Goal: Task Accomplishment & Management: Manage account settings

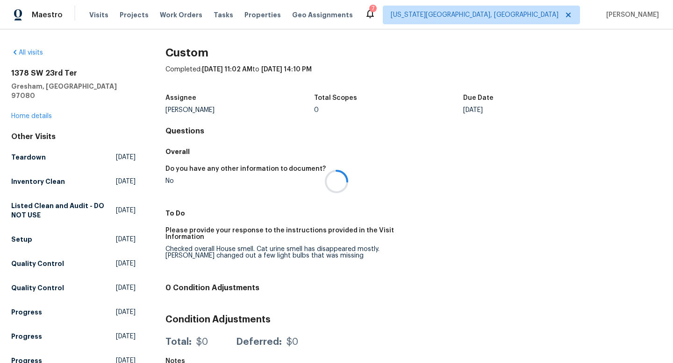
click at [95, 15] on div at bounding box center [336, 181] width 673 height 363
click at [95, 14] on span "Visits" at bounding box center [98, 14] width 19 height 9
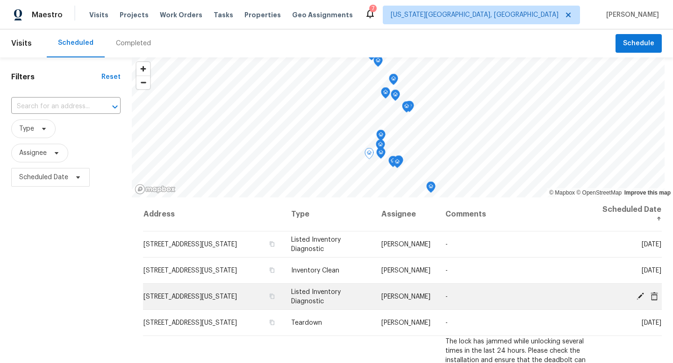
click at [636, 297] on icon at bounding box center [640, 296] width 8 height 8
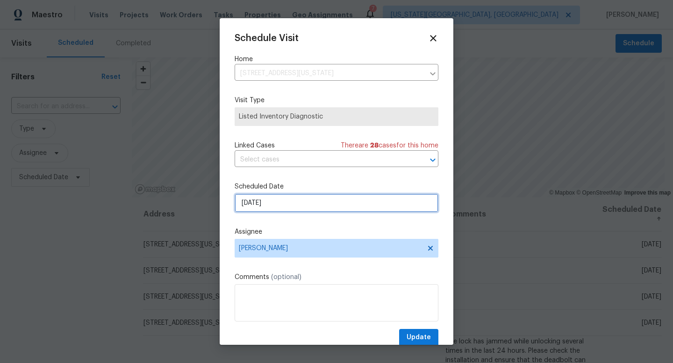
click at [314, 203] on input "10/15/2025" at bounding box center [337, 203] width 204 height 19
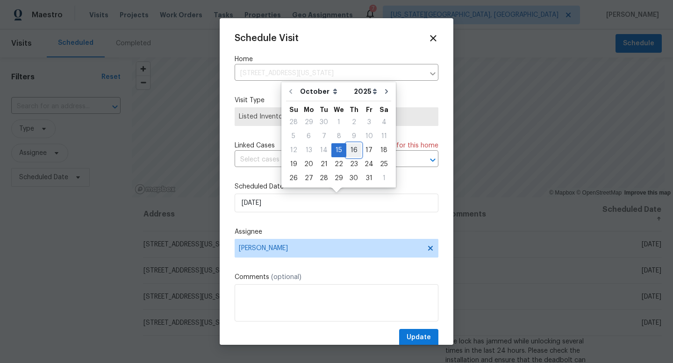
click at [354, 145] on div "16" at bounding box center [353, 150] width 15 height 13
type input "10/16/2025"
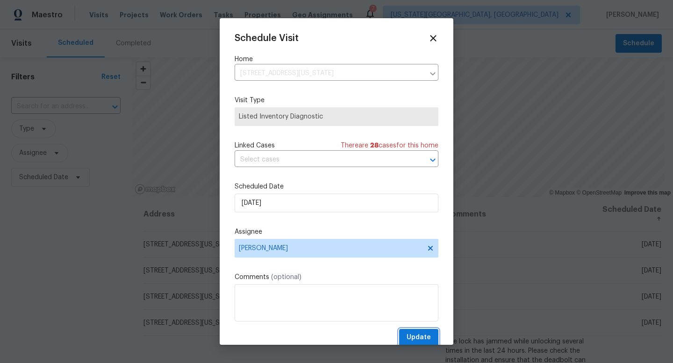
click at [420, 338] on span "Update" at bounding box center [418, 338] width 24 height 12
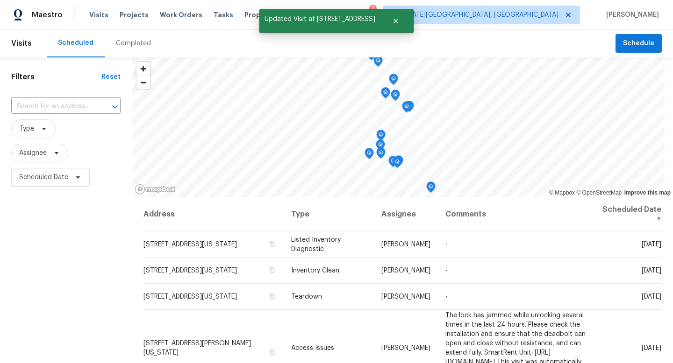
scroll to position [2, 0]
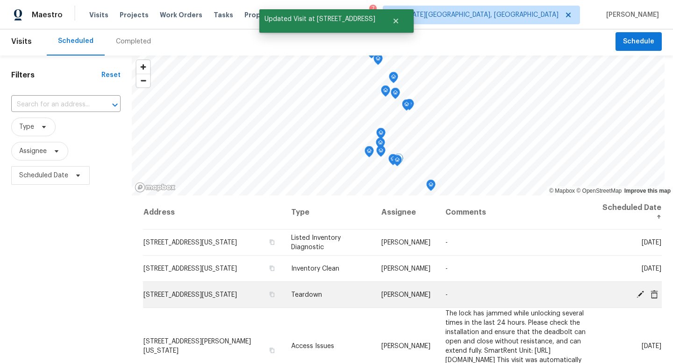
click at [636, 293] on icon at bounding box center [640, 294] width 8 height 8
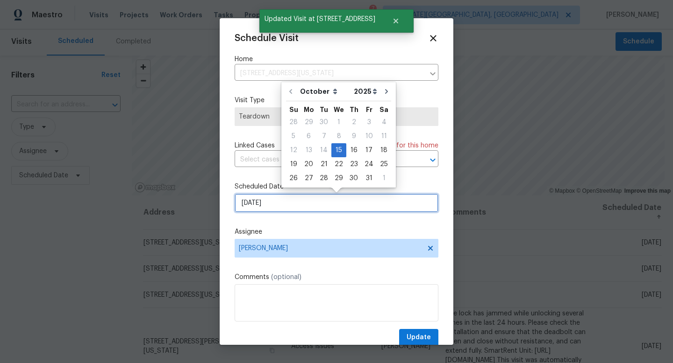
click at [262, 208] on input "10/15/2025" at bounding box center [337, 203] width 204 height 19
click at [351, 151] on div "16" at bounding box center [353, 150] width 15 height 13
type input "10/16/2025"
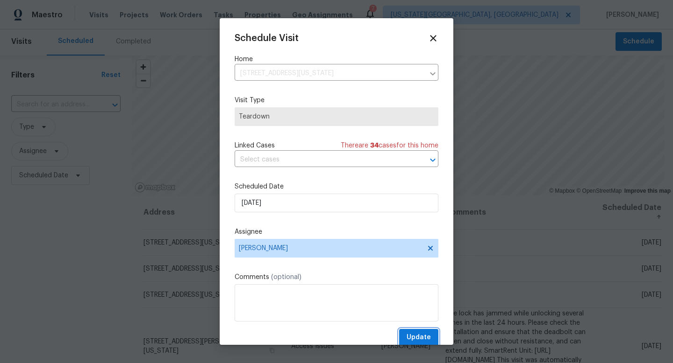
click at [420, 340] on span "Update" at bounding box center [418, 338] width 24 height 12
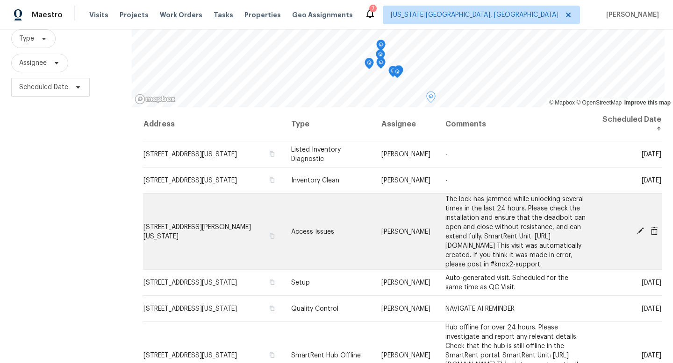
scroll to position [0, 0]
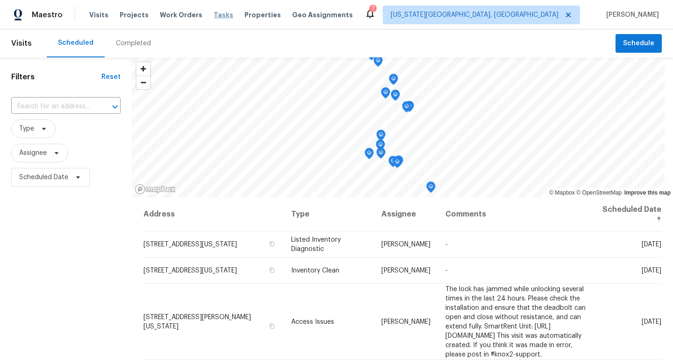
click at [214, 14] on span "Tasks" at bounding box center [224, 15] width 20 height 7
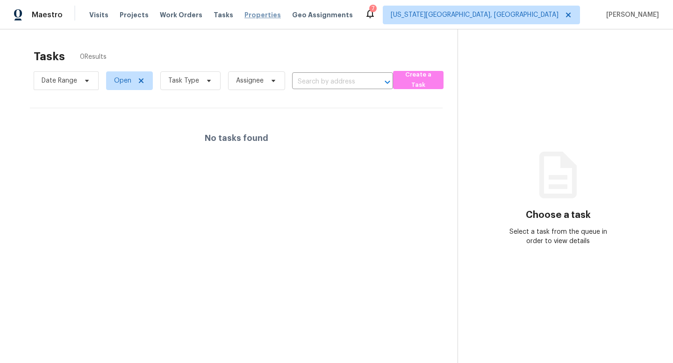
click at [248, 15] on span "Properties" at bounding box center [262, 14] width 36 height 9
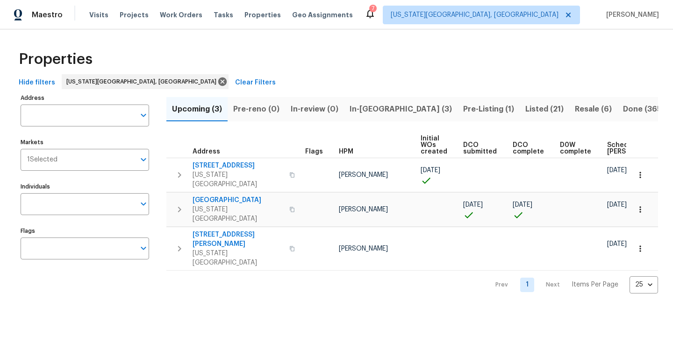
click at [362, 107] on span "In-reno (3)" at bounding box center [400, 109] width 102 height 13
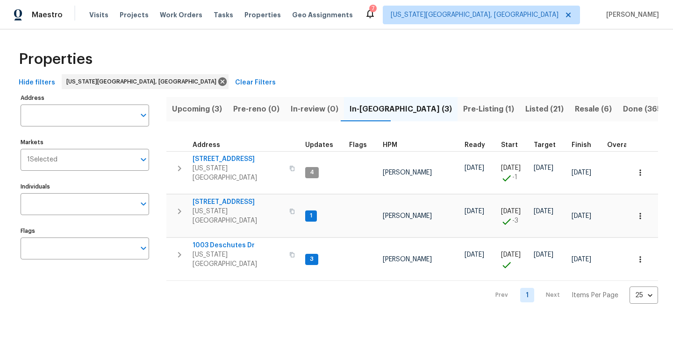
click at [463, 108] on span "Pre-Listing (1)" at bounding box center [488, 109] width 51 height 13
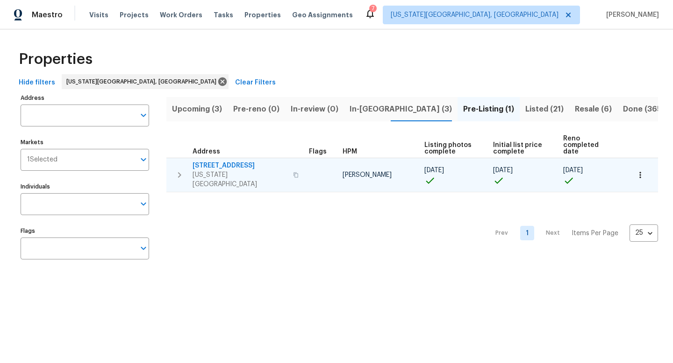
click at [232, 161] on span "4669 Desert Varnish Dr" at bounding box center [239, 165] width 95 height 9
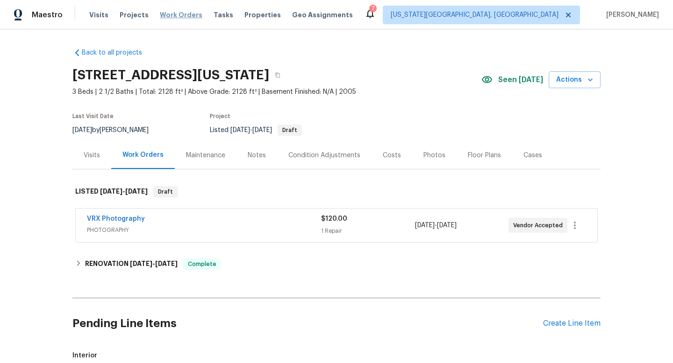
click at [178, 15] on span "Work Orders" at bounding box center [181, 14] width 43 height 9
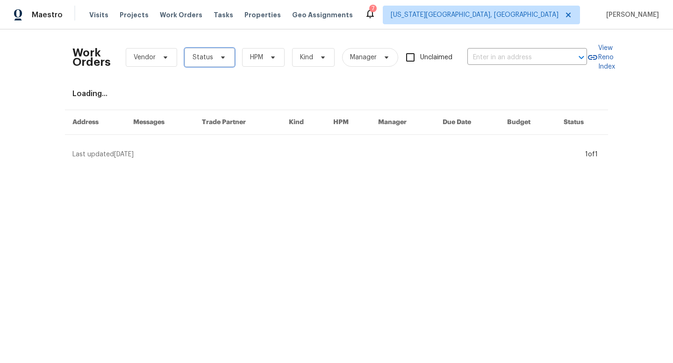
click at [210, 56] on span "Status" at bounding box center [202, 57] width 21 height 9
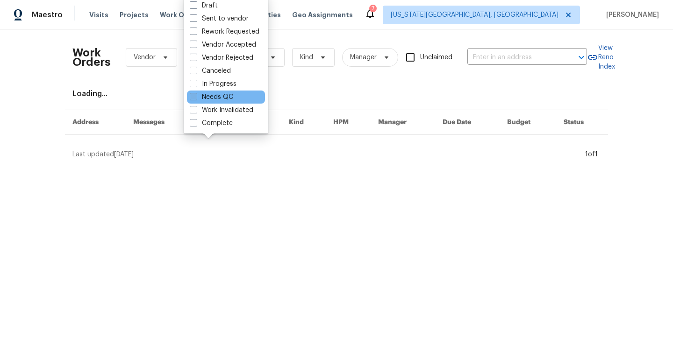
click at [199, 94] on label "Needs QC" at bounding box center [211, 97] width 43 height 9
click at [196, 94] on input "Needs QC" at bounding box center [193, 96] width 6 height 6
checkbox input "true"
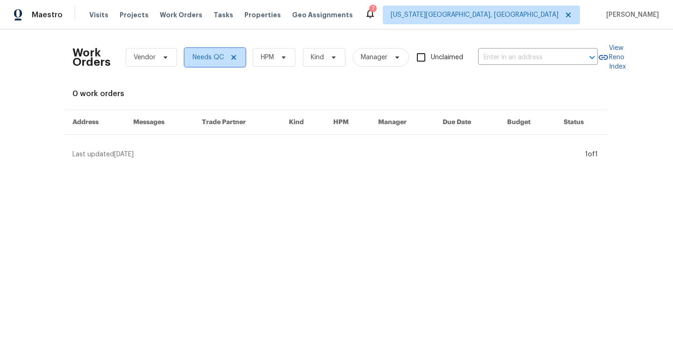
click at [233, 55] on icon at bounding box center [233, 57] width 7 height 7
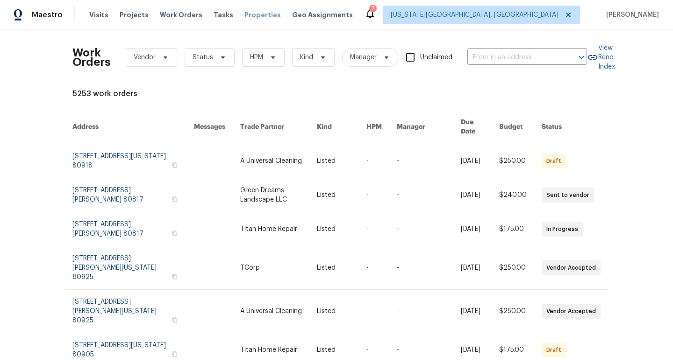
click at [245, 15] on span "Properties" at bounding box center [262, 14] width 36 height 9
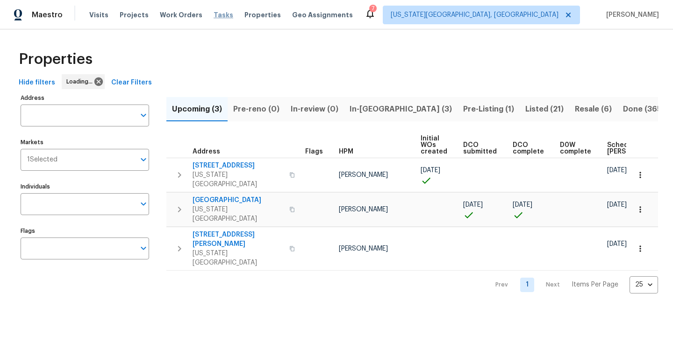
click at [214, 13] on span "Tasks" at bounding box center [224, 15] width 20 height 7
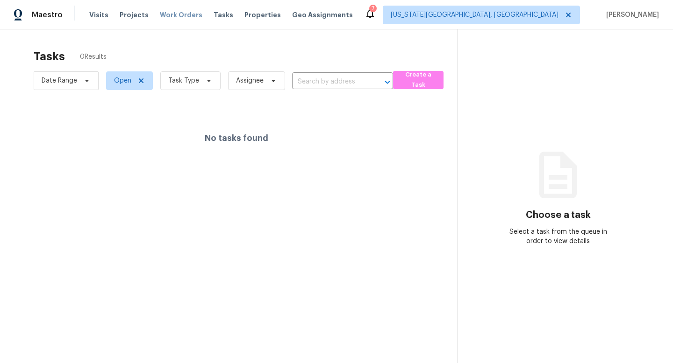
click at [177, 17] on span "Work Orders" at bounding box center [181, 14] width 43 height 9
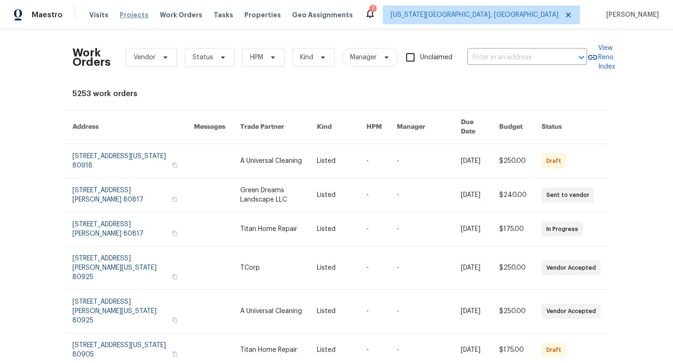
click at [126, 13] on span "Projects" at bounding box center [134, 14] width 29 height 9
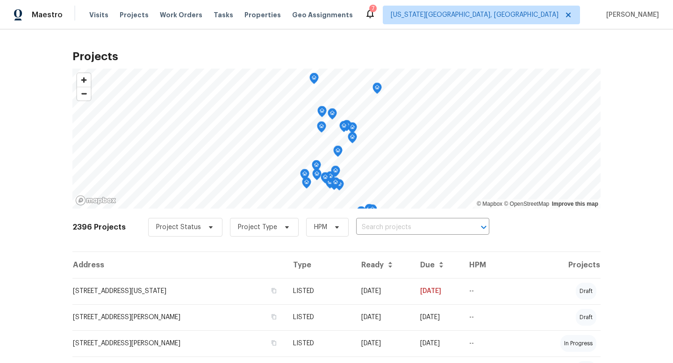
click at [95, 15] on span "Visits" at bounding box center [98, 14] width 19 height 9
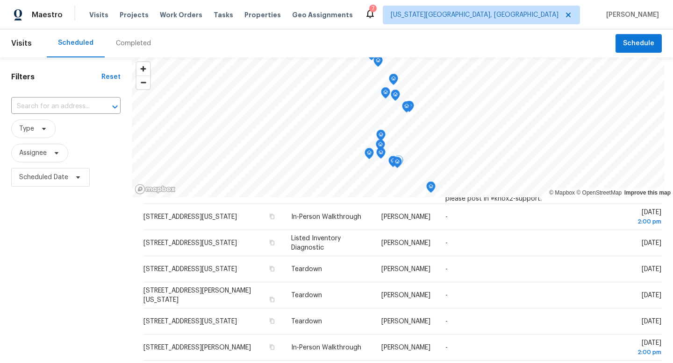
scroll to position [273, 0]
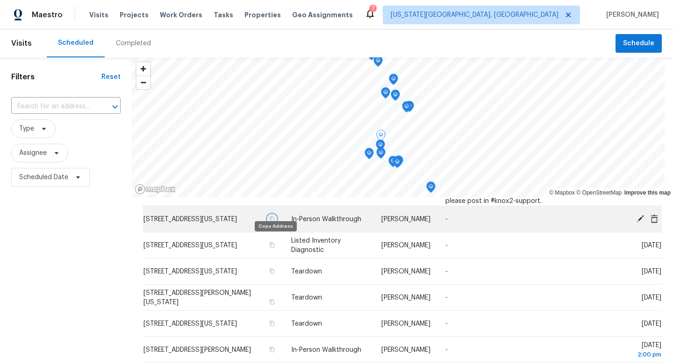
click at [275, 222] on icon "button" at bounding box center [272, 219] width 6 height 6
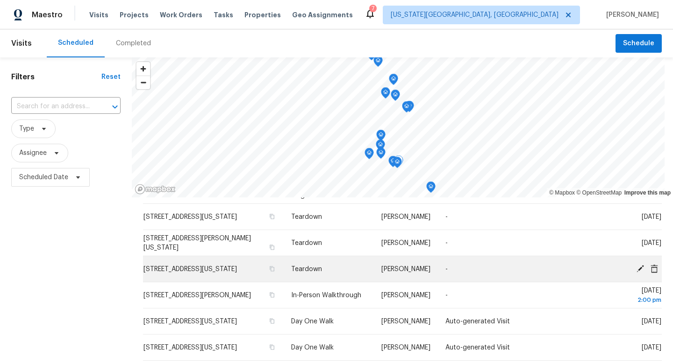
scroll to position [328, 0]
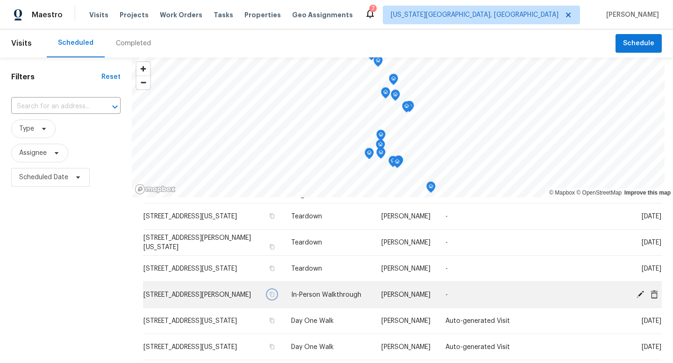
click at [274, 298] on icon "button" at bounding box center [272, 295] width 6 height 6
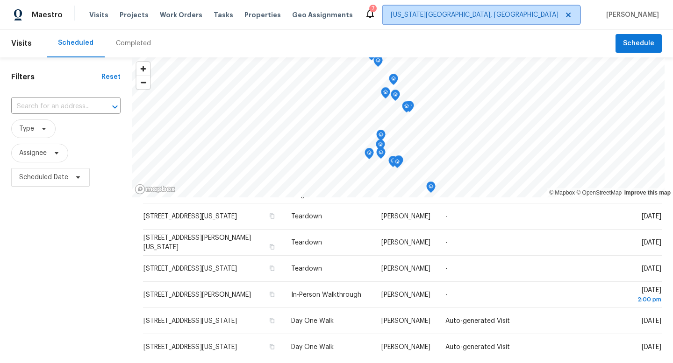
click at [533, 11] on span "[US_STATE][GEOGRAPHIC_DATA], [GEOGRAPHIC_DATA]" at bounding box center [475, 14] width 168 height 9
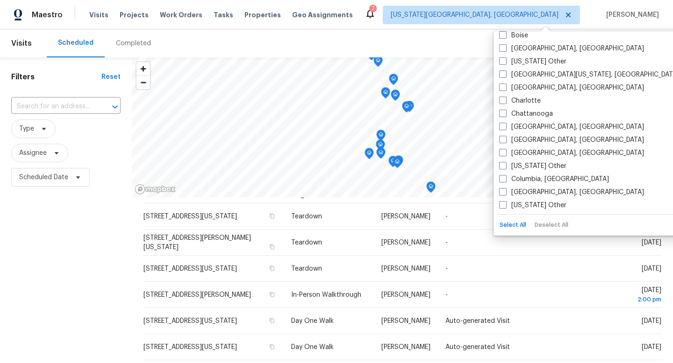
scroll to position [229, 0]
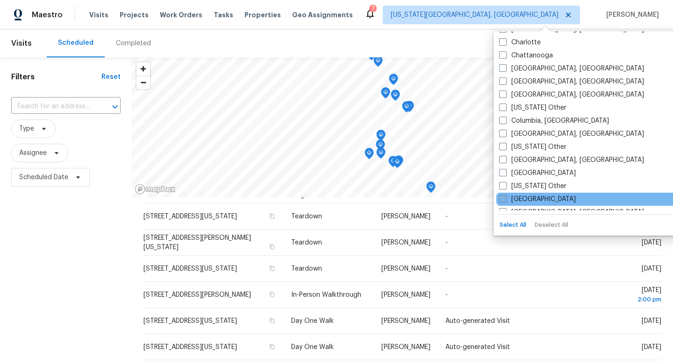
click at [505, 198] on span at bounding box center [502, 198] width 7 height 7
click at [505, 198] on input "Denver" at bounding box center [502, 198] width 6 height 6
checkbox input "true"
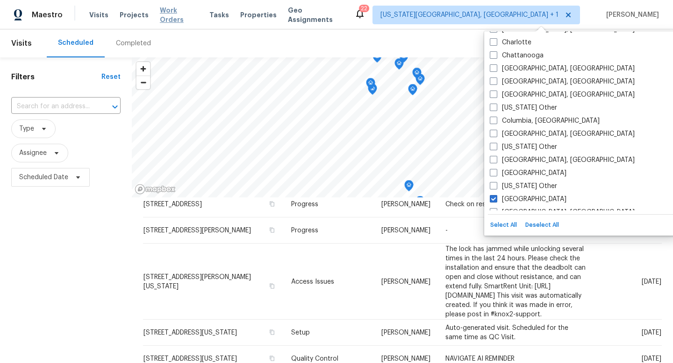
click at [180, 12] on span "Work Orders" at bounding box center [179, 15] width 38 height 19
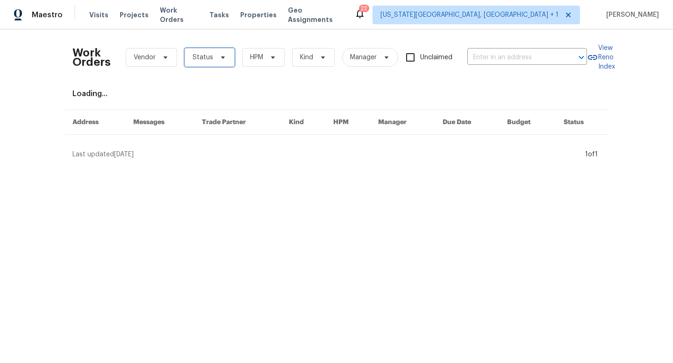
click at [222, 57] on icon at bounding box center [222, 57] width 7 height 7
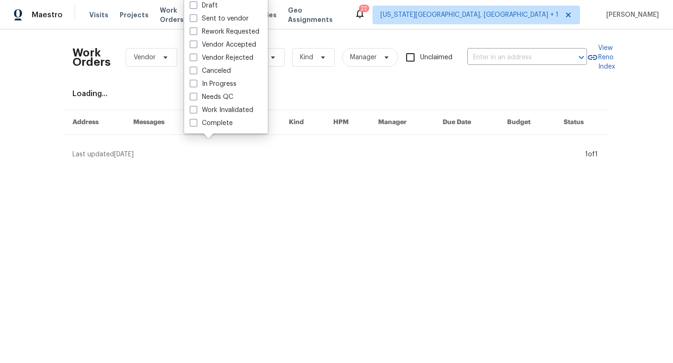
click at [154, 31] on div "Work Orders Vendor Status HPM Kind Manager Unclaimed ​ View Reno Index Loading.…" at bounding box center [336, 97] width 673 height 137
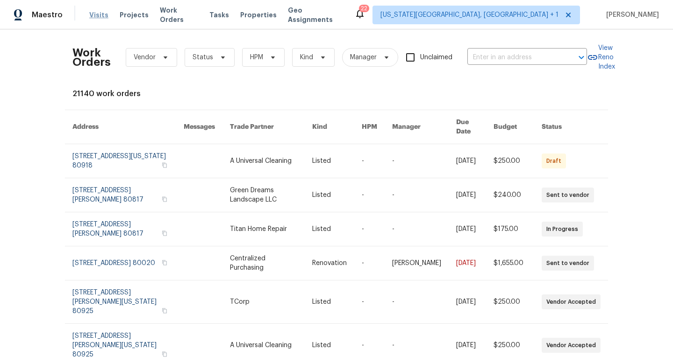
click at [89, 11] on span "Visits" at bounding box center [98, 14] width 19 height 9
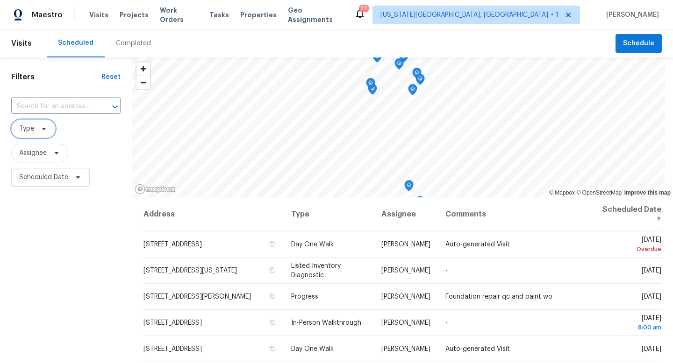
click at [40, 136] on span "Type" at bounding box center [33, 129] width 44 height 19
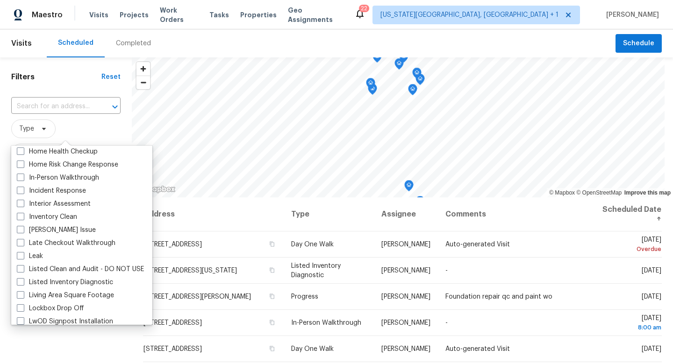
scroll to position [338, 0]
click at [128, 50] on div "Completed" at bounding box center [133, 43] width 57 height 28
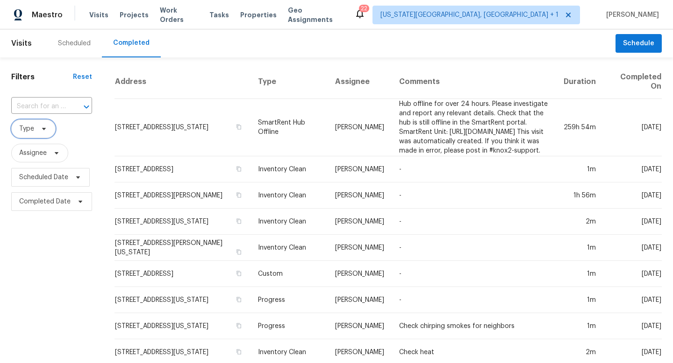
click at [51, 131] on span "Type" at bounding box center [33, 129] width 44 height 19
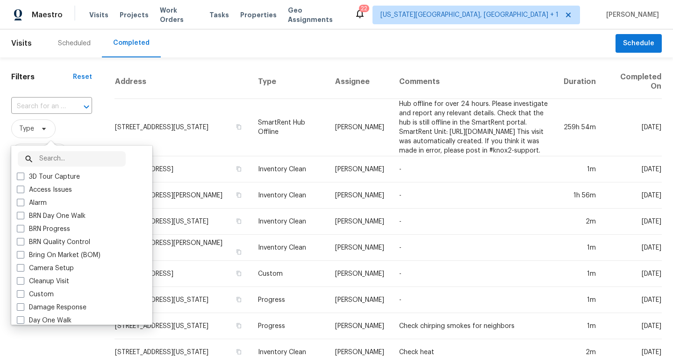
scroll to position [101, 0]
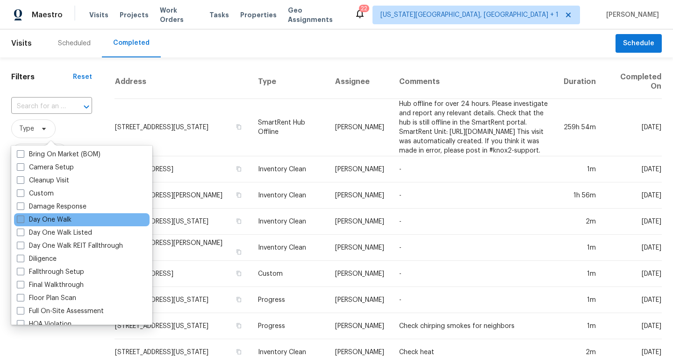
click at [32, 224] on label "Day One Walk" at bounding box center [44, 219] width 55 height 9
click at [23, 221] on input "Day One Walk" at bounding box center [20, 218] width 6 height 6
checkbox input "true"
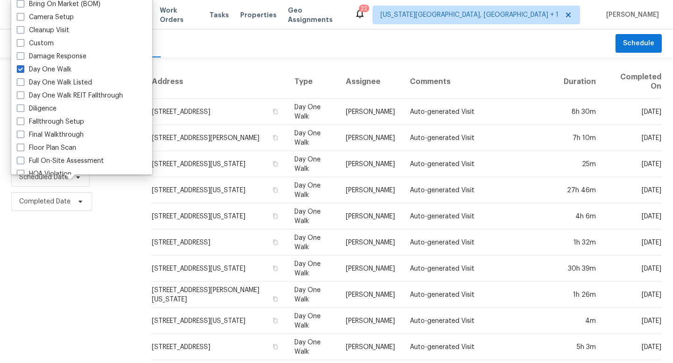
click at [117, 249] on div "Filters Reset ​ Day One Walk Assignee Scheduled Date Completed Date" at bounding box center [70, 352] width 140 height 590
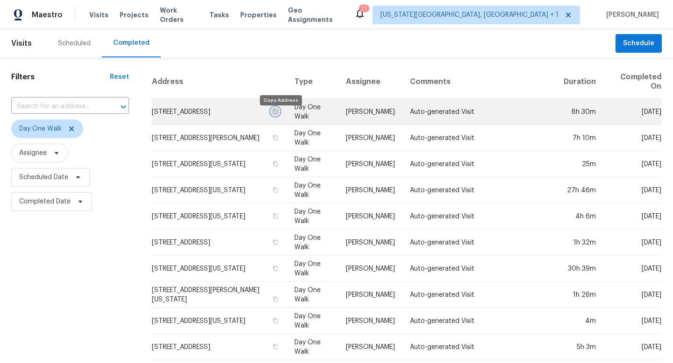
click at [278, 114] on icon "button" at bounding box center [275, 111] width 5 height 5
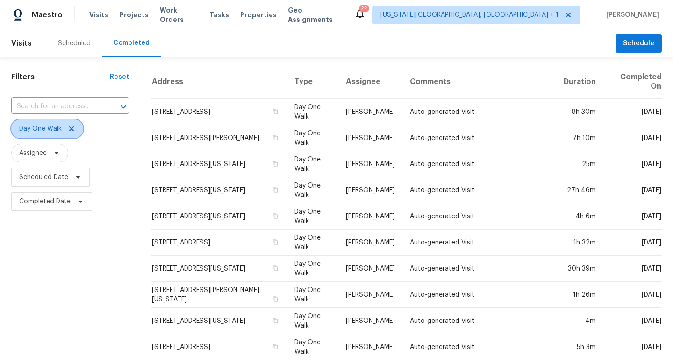
click at [72, 127] on icon at bounding box center [71, 128] width 7 height 7
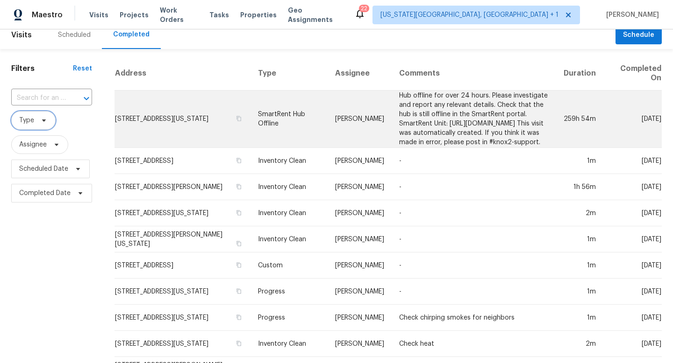
scroll to position [9, 0]
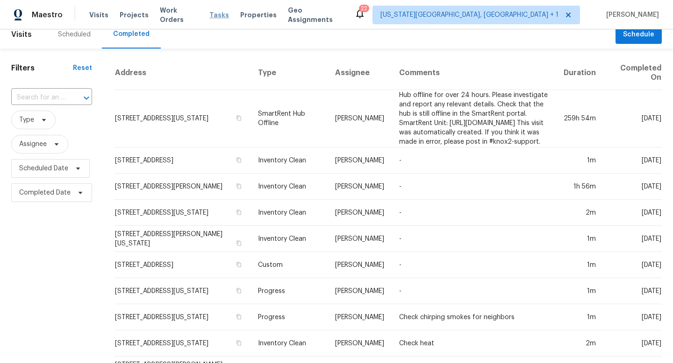
click at [214, 16] on span "Tasks" at bounding box center [219, 15] width 20 height 7
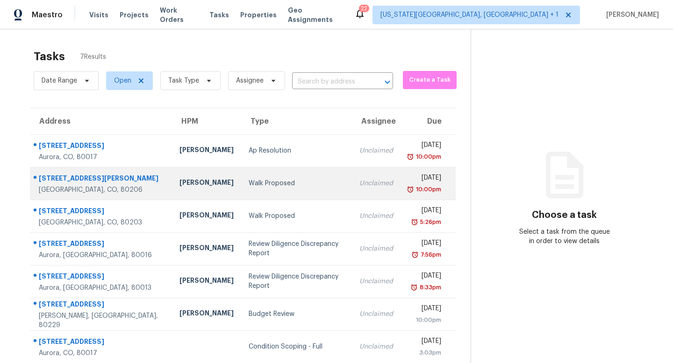
scroll to position [29, 0]
